Goal: Task Accomplishment & Management: Manage account settings

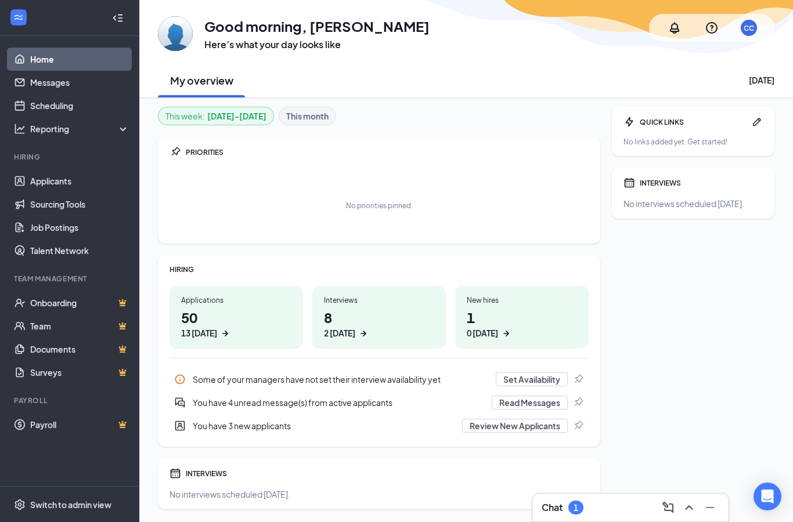
click at [350, 341] on div "Interviews 8 2 [DATE]" at bounding box center [379, 317] width 134 height 63
click at [344, 311] on h1 "8 2 [DATE]" at bounding box center [379, 324] width 110 height 32
click at [327, 336] on div "2 [DATE]" at bounding box center [339, 333] width 31 height 12
click at [45, 102] on link "Scheduling" at bounding box center [79, 105] width 99 height 23
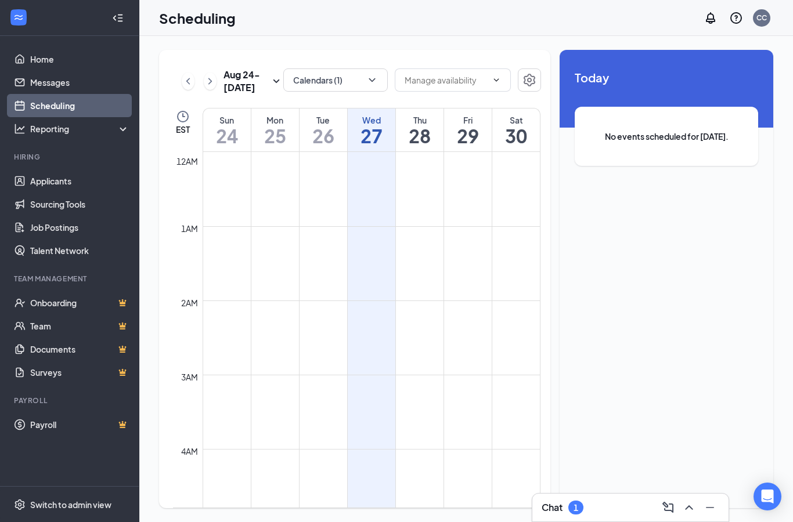
scroll to position [571, 0]
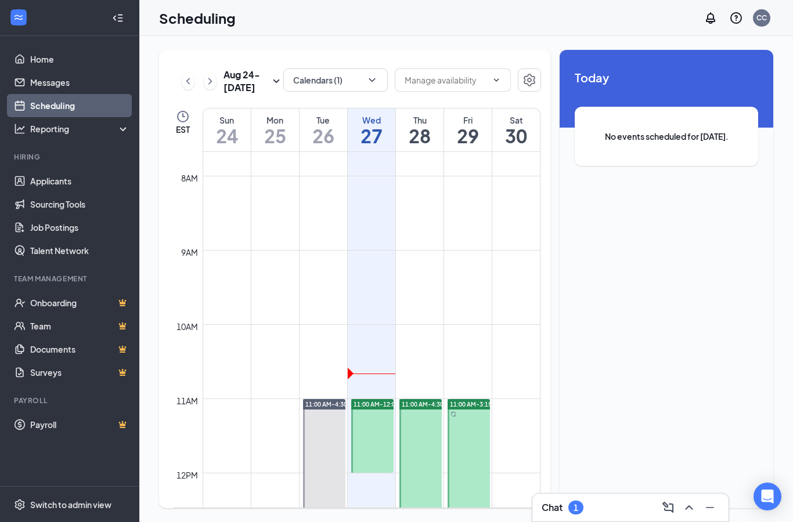
click at [349, 86] on button "Calendars (1)" at bounding box center [335, 79] width 104 height 23
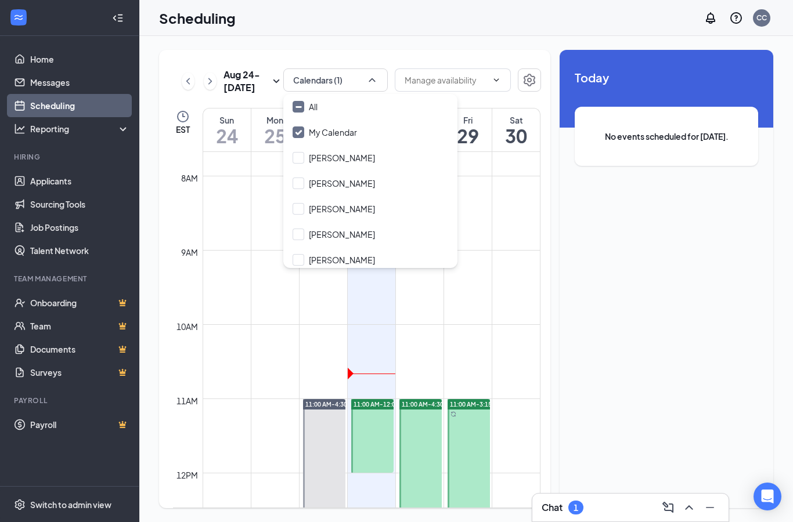
click at [322, 260] on div "[PERSON_NAME]" at bounding box center [342, 260] width 66 height 12
click at [322, 260] on input "[PERSON_NAME]" at bounding box center [334, 260] width 82 height 12
click at [306, 257] on label "[PERSON_NAME]" at bounding box center [334, 260] width 82 height 12
click at [306, 257] on input "[PERSON_NAME]" at bounding box center [334, 260] width 82 height 12
click at [301, 257] on input "[PERSON_NAME]" at bounding box center [334, 260] width 82 height 12
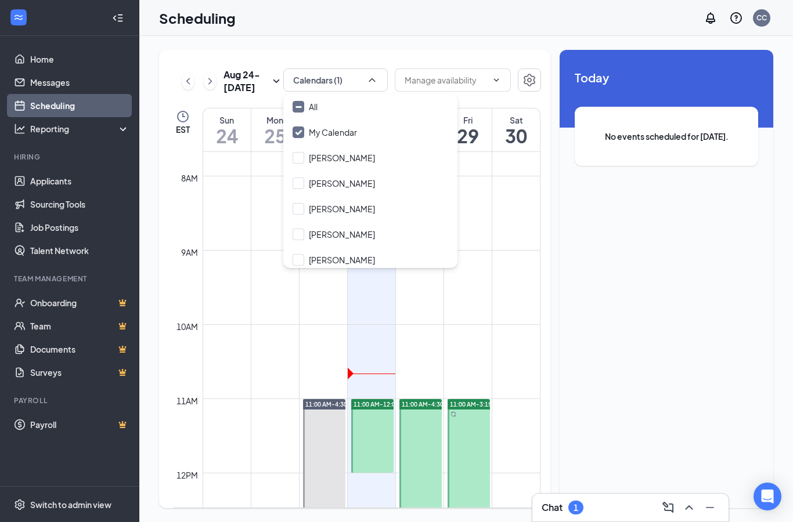
checkbox input "true"
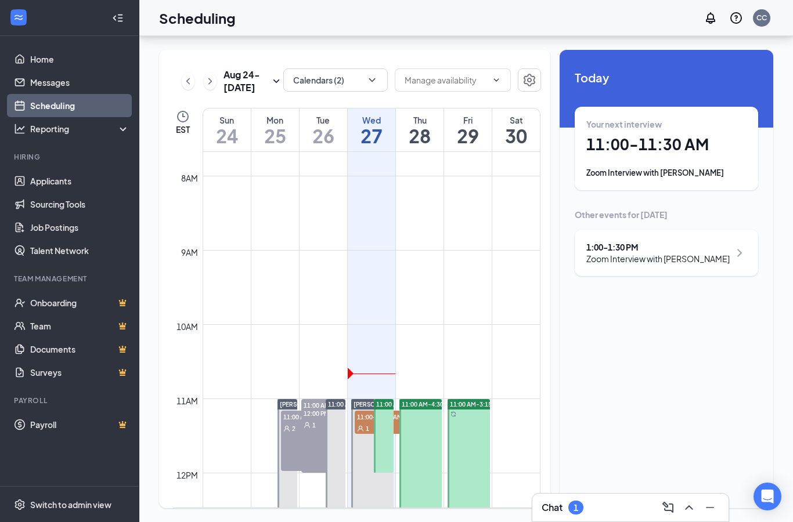
scroll to position [46, 0]
click at [687, 118] on div "Your next interview 11:00 - 11:30 AM Zoom Interview with [PERSON_NAME]" at bounding box center [666, 148] width 160 height 60
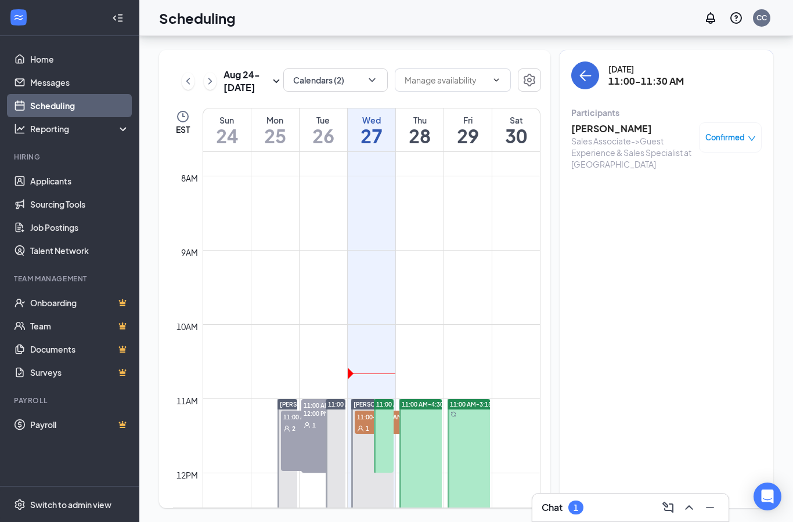
click at [637, 122] on h3 "[PERSON_NAME]" at bounding box center [632, 128] width 122 height 13
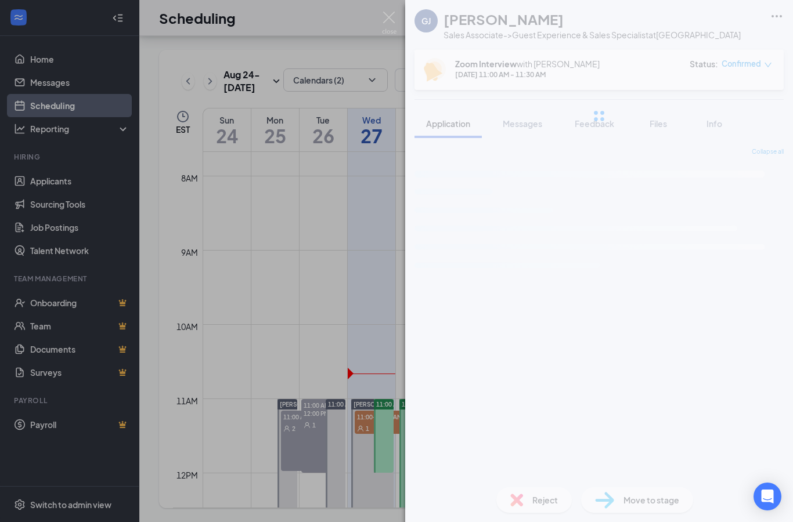
click at [503, 129] on button "Messages" at bounding box center [522, 123] width 63 height 29
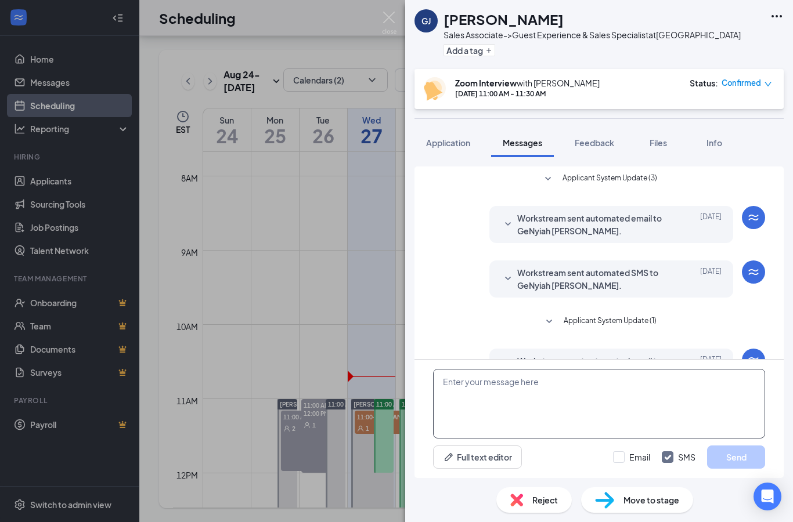
click at [617, 380] on textarea at bounding box center [599, 404] width 332 height 70
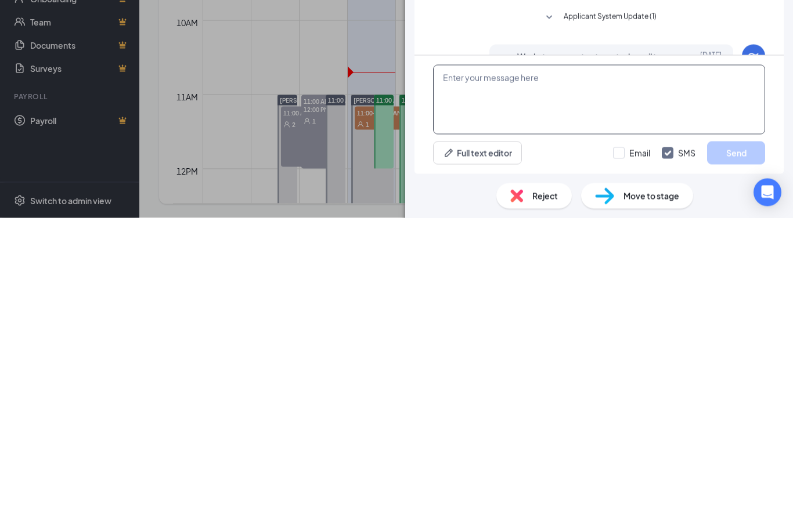
click at [539, 369] on textarea at bounding box center [599, 404] width 332 height 70
paste textarea "[PERSON_NAME], Director of Operations is inviting you to a scheduled Zoom meeti…"
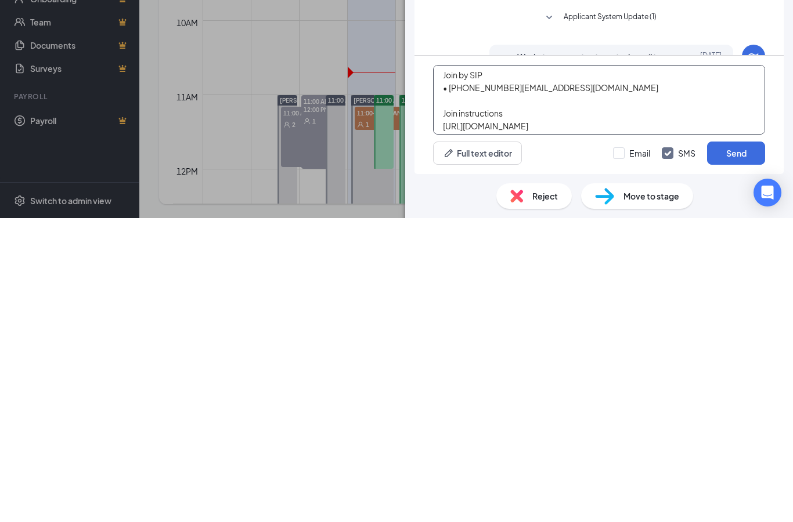
scroll to position [329, 0]
click at [452, 369] on textarea "[PERSON_NAME], Director of Operations is inviting you to a scheduled Zoom meeti…" at bounding box center [599, 404] width 332 height 70
click at [451, 369] on textarea "[PERSON_NAME], Director of Operations is inviting you to a scheduled Zoom meeti…" at bounding box center [599, 404] width 332 height 70
click at [453, 369] on textarea "[PERSON_NAME], Director of Operations is inviting you to a scheduled Zoom meeti…" at bounding box center [599, 404] width 332 height 70
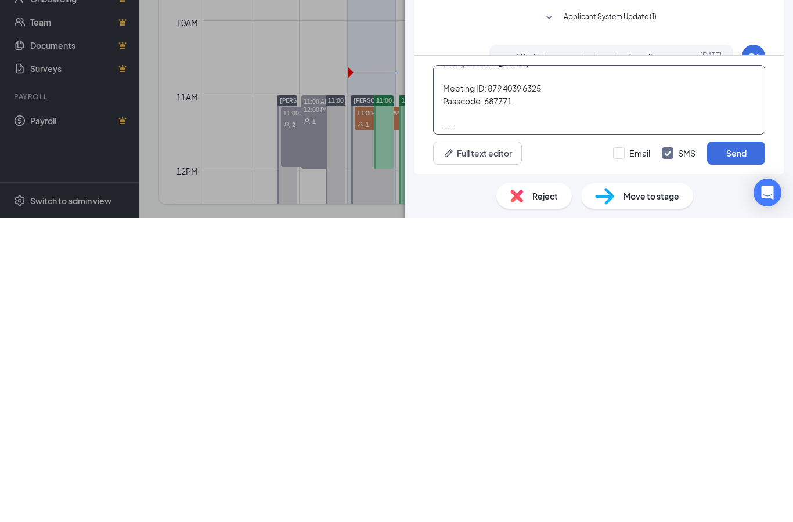
click at [452, 369] on textarea "[PERSON_NAME], Director of Operations is inviting you to a scheduled Zoom meeti…" at bounding box center [599, 404] width 332 height 70
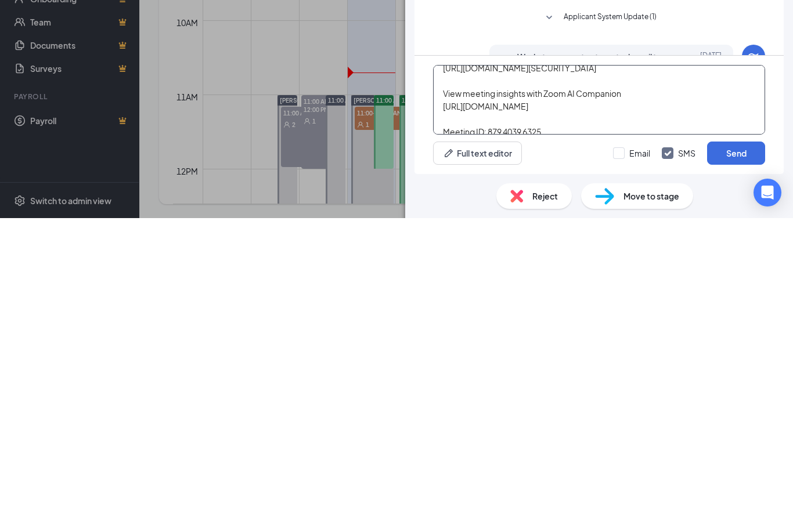
scroll to position [90, 0]
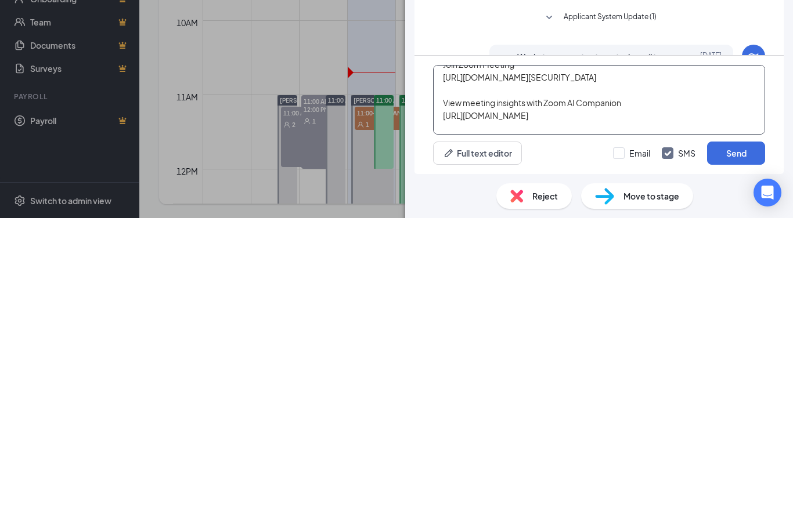
click at [524, 369] on textarea "[PERSON_NAME], Director of Operations is inviting you to a scheduled Zoom meeti…" at bounding box center [599, 404] width 332 height 70
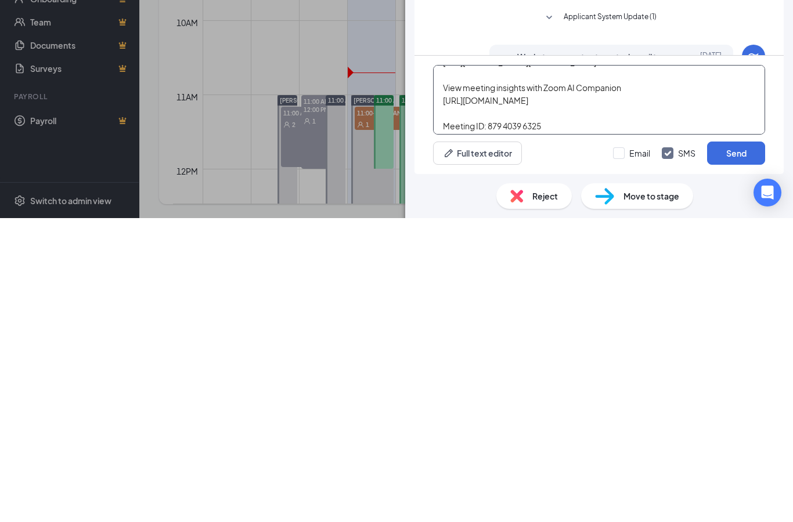
scroll to position [106, 0]
click at [524, 369] on textarea "[PERSON_NAME], Director of Operations is inviting you to a scheduled Zoom meeti…" at bounding box center [599, 404] width 332 height 70
click at [523, 369] on textarea "[PERSON_NAME], Director of Operations is inviting you to a scheduled Zoom meeti…" at bounding box center [599, 404] width 332 height 70
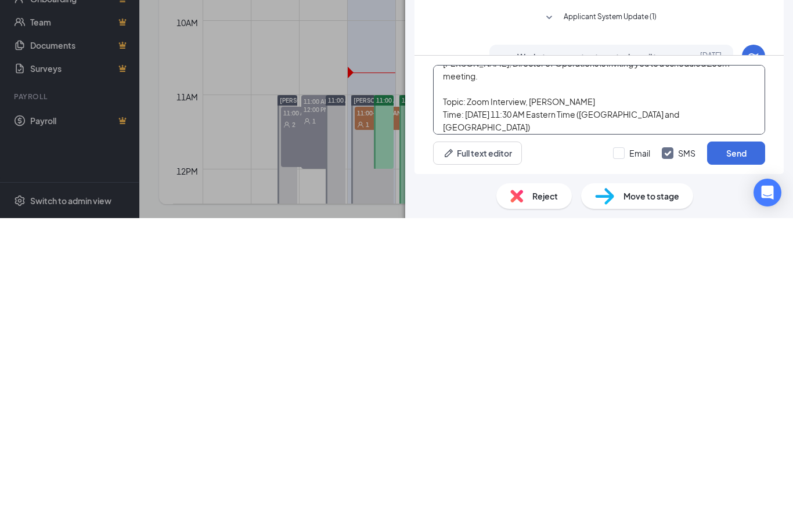
scroll to position [10, 0]
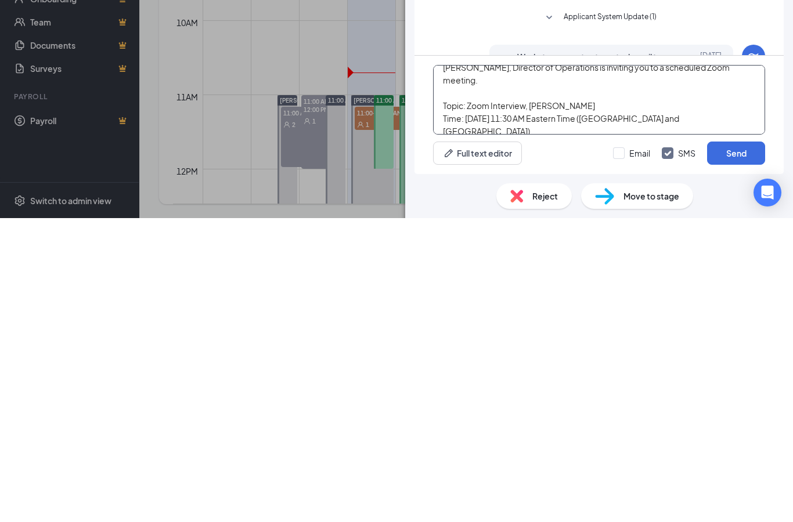
click at [468, 369] on textarea "[PERSON_NAME], Director of Operations is inviting you to a scheduled Zoom meeti…" at bounding box center [599, 404] width 332 height 70
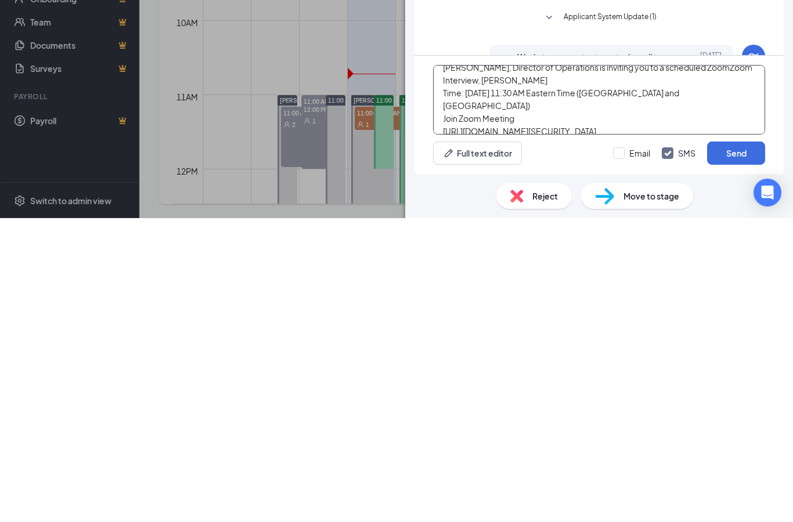
scroll to position [6, 0]
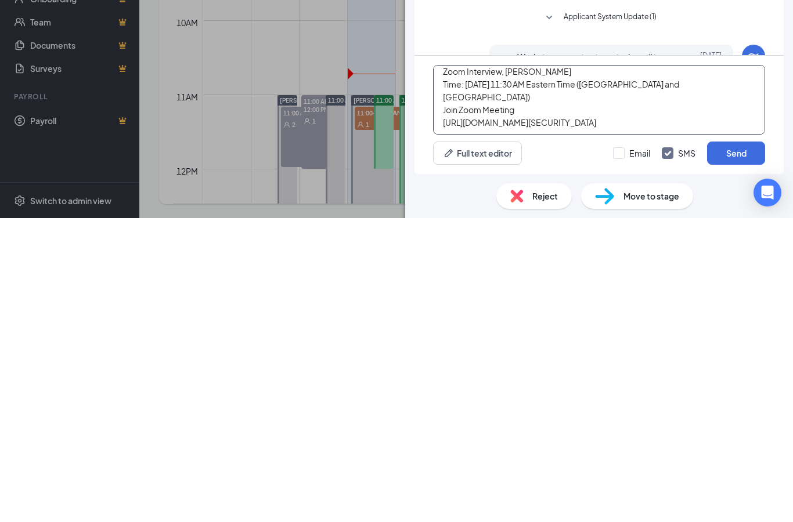
type textarea "Zoom Interview, [PERSON_NAME] Time: [DATE] 11:30 AM Eastern Time ([GEOGRAPHIC_D…"
click at [609, 446] on div "Full text editor Email SMS Send" at bounding box center [599, 457] width 332 height 23
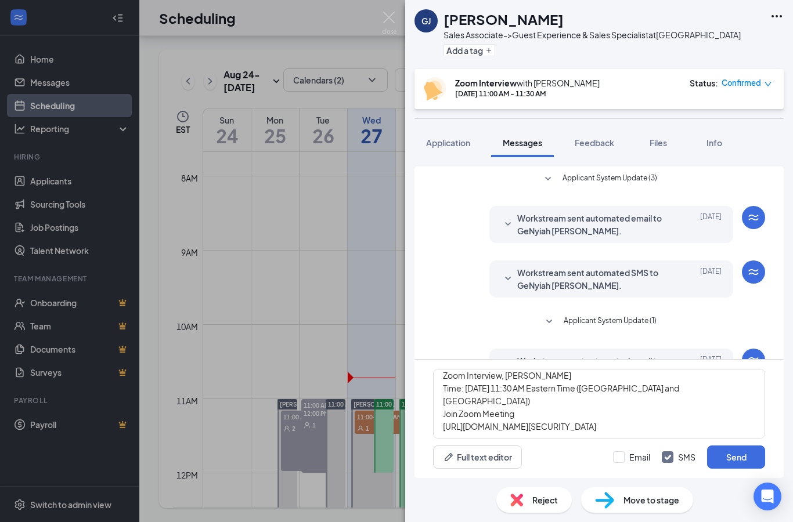
click at [620, 453] on input "Email" at bounding box center [631, 458] width 37 height 12
checkbox input "true"
click at [731, 454] on button "Send" at bounding box center [736, 457] width 58 height 23
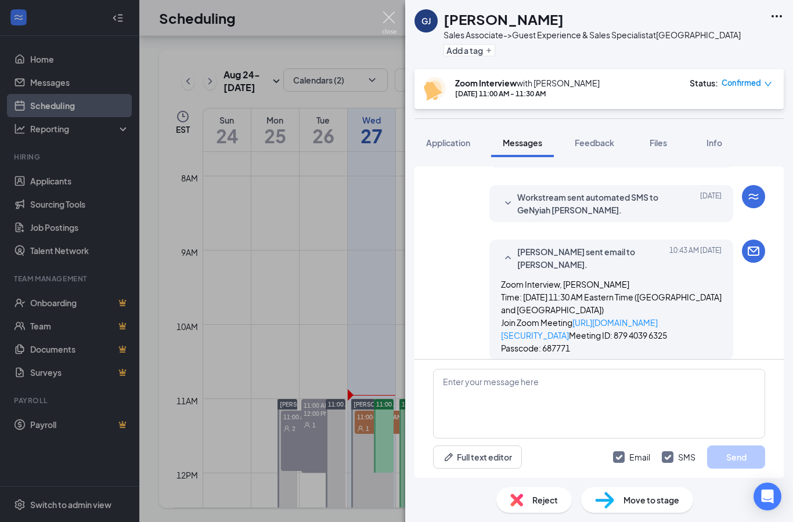
scroll to position [211, 0]
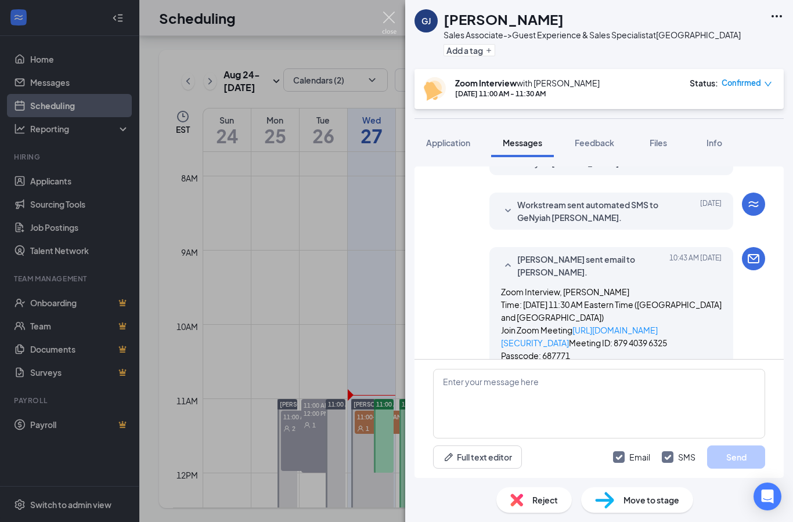
click at [383, 16] on img at bounding box center [389, 23] width 15 height 23
click at [383, 16] on div "Scheduling CC" at bounding box center [466, 18] width 654 height 36
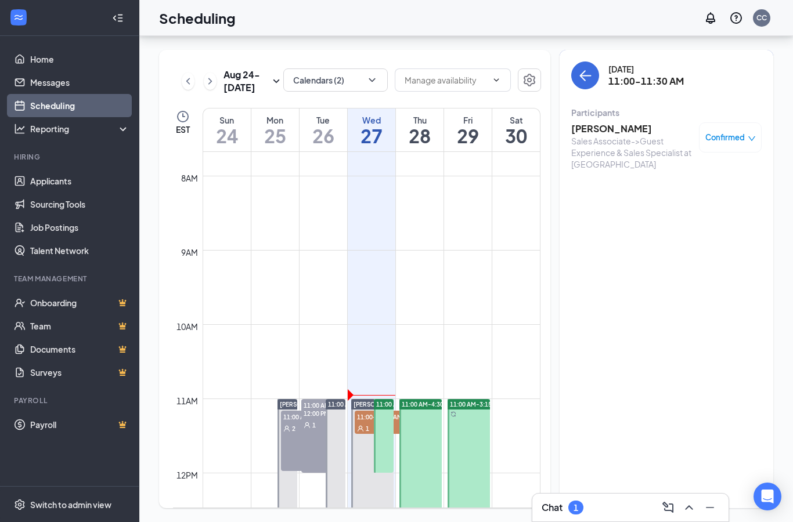
click at [385, 24] on div "Scheduling CC" at bounding box center [466, 18] width 654 height 36
click at [645, 135] on h3 "[PERSON_NAME]" at bounding box center [632, 128] width 122 height 13
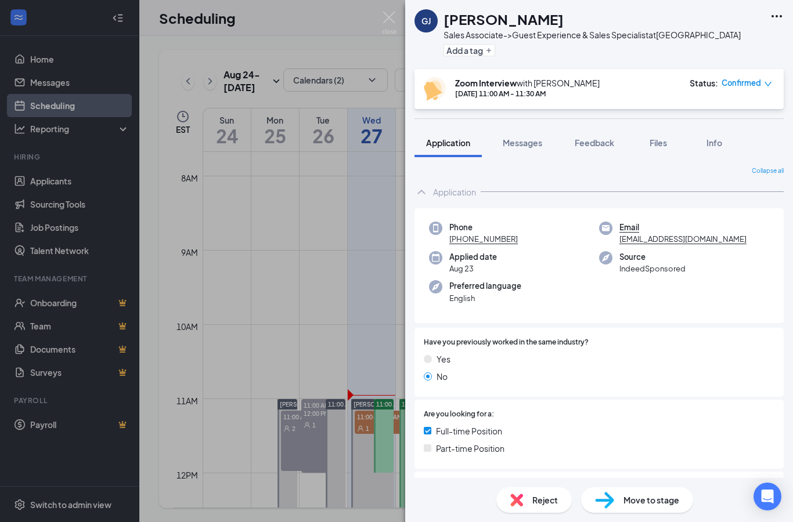
click at [545, 143] on button "Messages" at bounding box center [522, 142] width 63 height 29
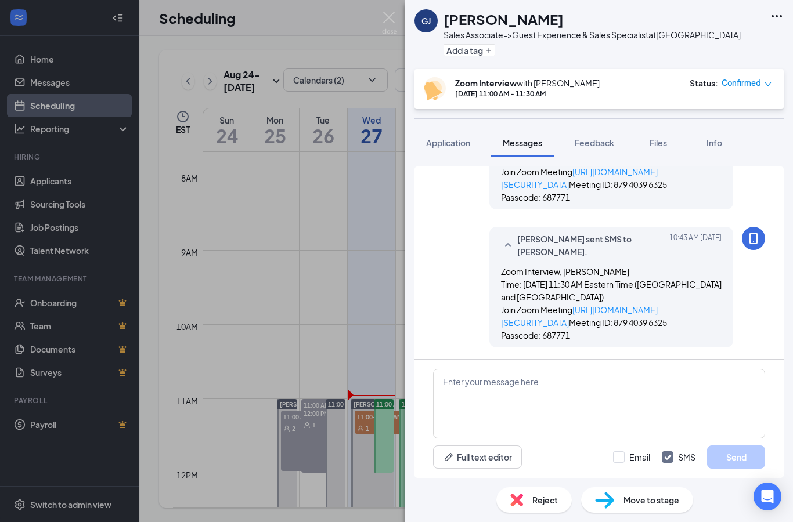
scroll to position [399, 0]
click at [205, 240] on div "GJ [PERSON_NAME] Sales Associate->Guest Experience & Sales Specialist at [GEOGR…" at bounding box center [396, 261] width 793 height 522
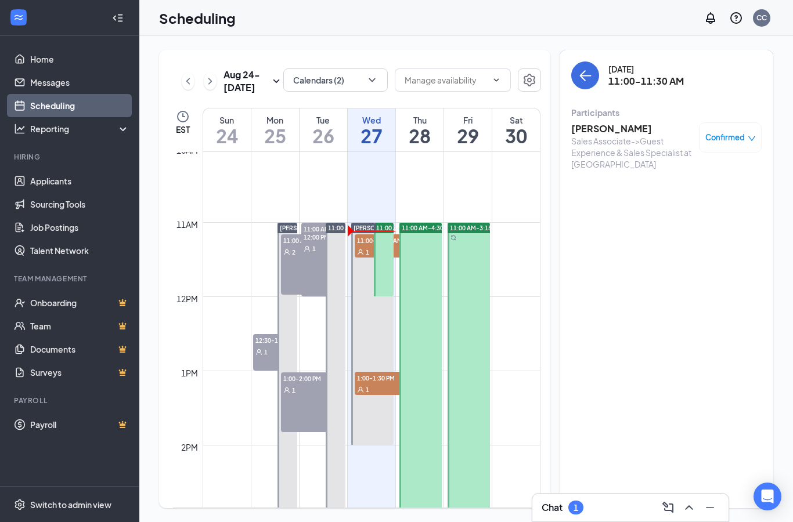
click at [605, 134] on h3 "[PERSON_NAME]" at bounding box center [632, 128] width 122 height 13
click at [629, 121] on div at bounding box center [396, 261] width 793 height 522
click at [633, 128] on h3 "[PERSON_NAME]" at bounding box center [632, 128] width 122 height 13
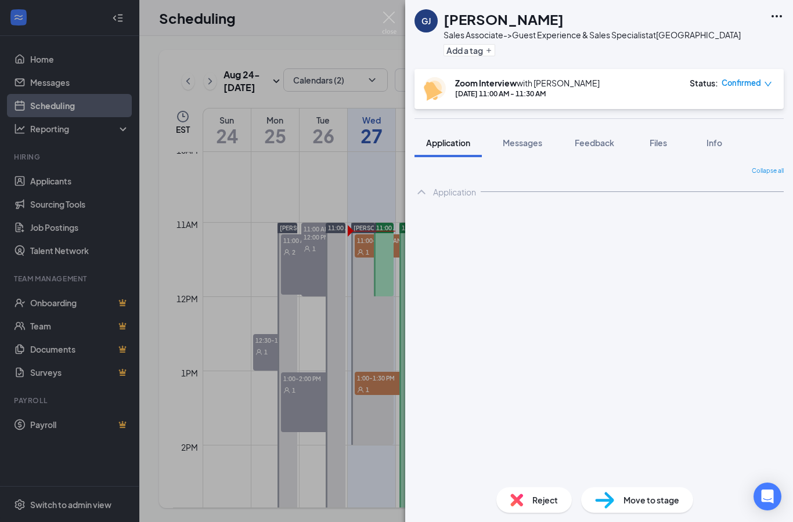
click at [532, 149] on button "Messages" at bounding box center [522, 142] width 63 height 29
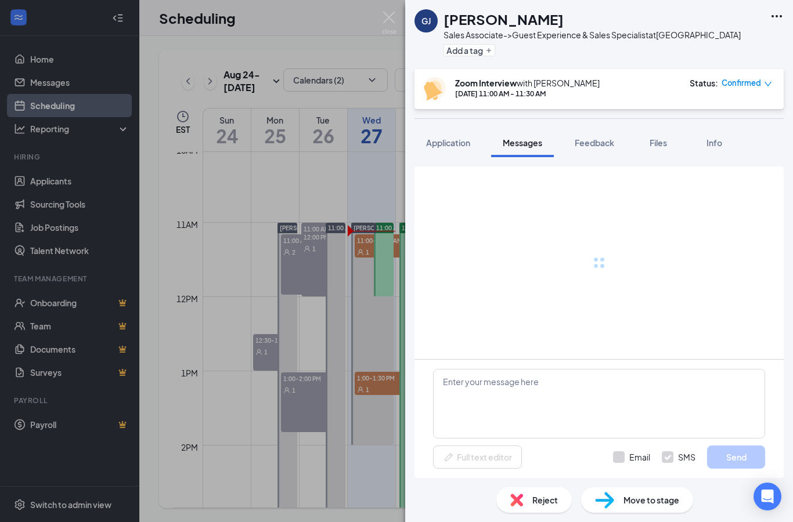
click at [538, 146] on span "Messages" at bounding box center [522, 143] width 39 height 10
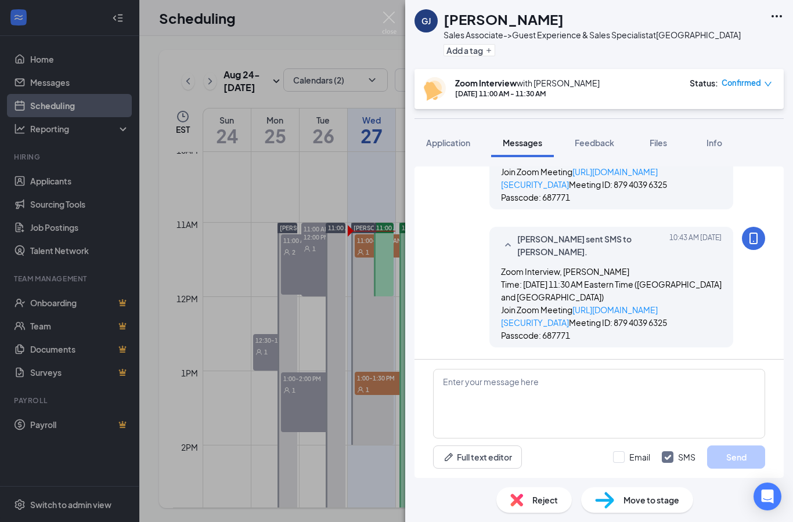
scroll to position [399, 0]
click at [395, 16] on img at bounding box center [389, 23] width 15 height 23
